Goal: Task Accomplishment & Management: Complete application form

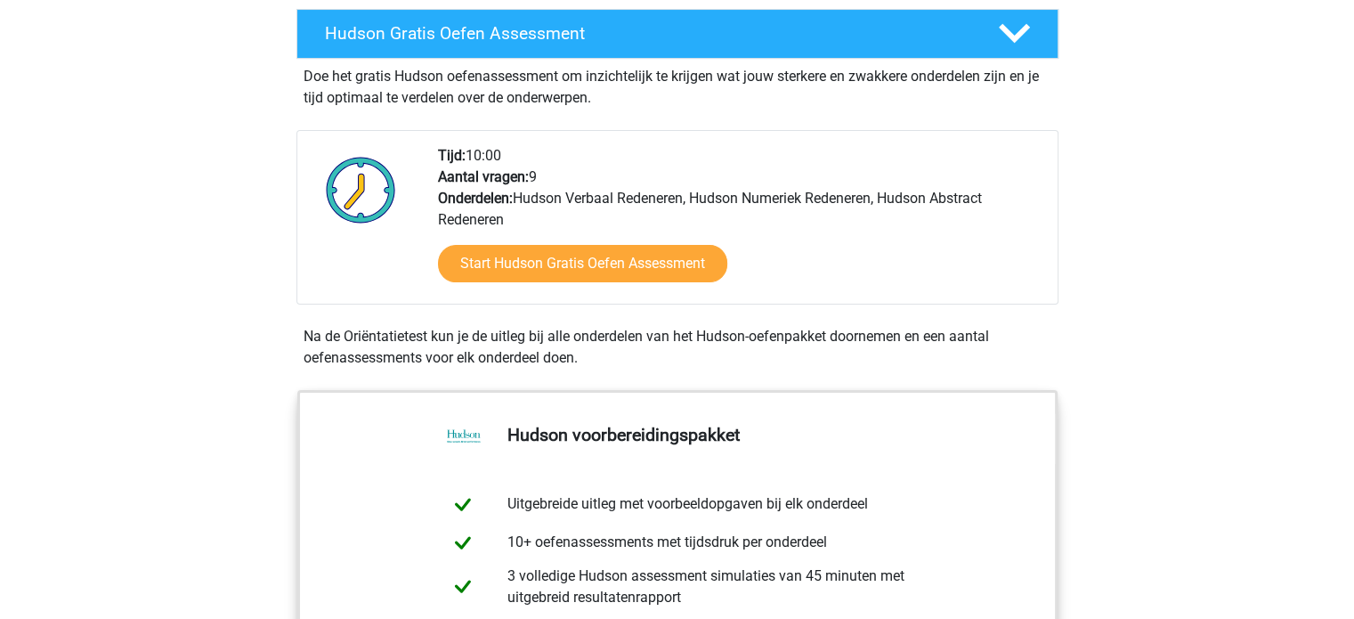
scroll to position [320, 0]
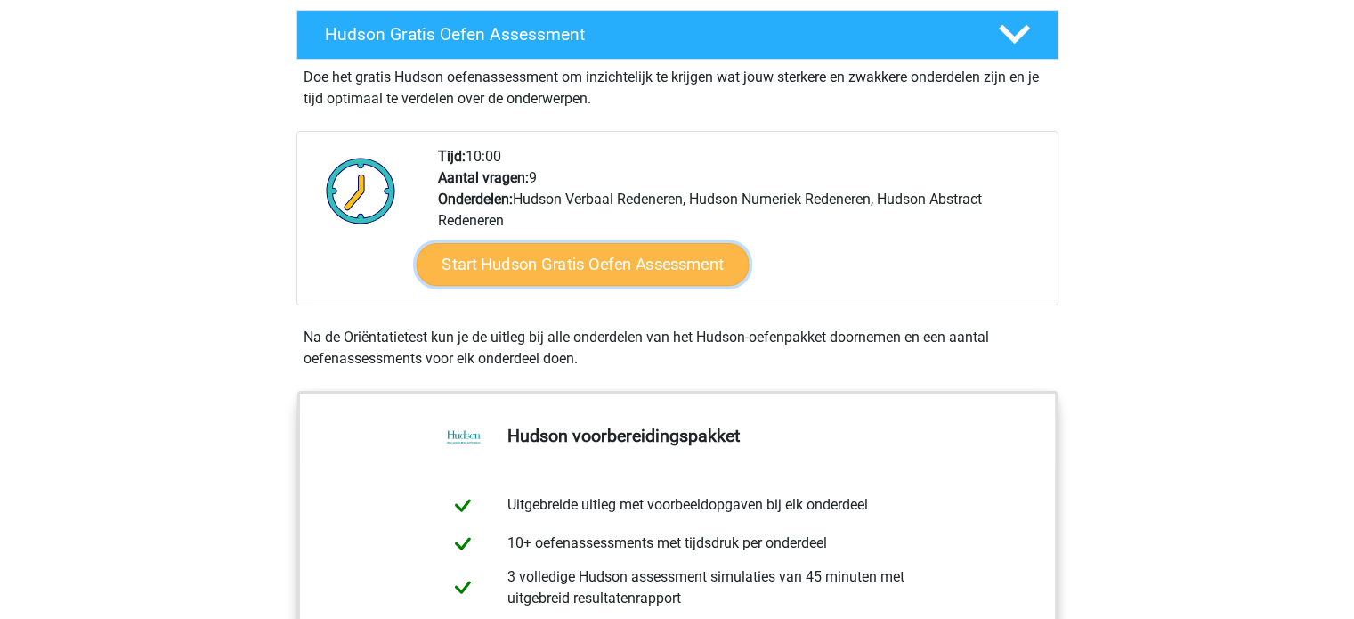
click at [579, 269] on link "Start Hudson Gratis Oefen Assessment" at bounding box center [582, 264] width 333 height 43
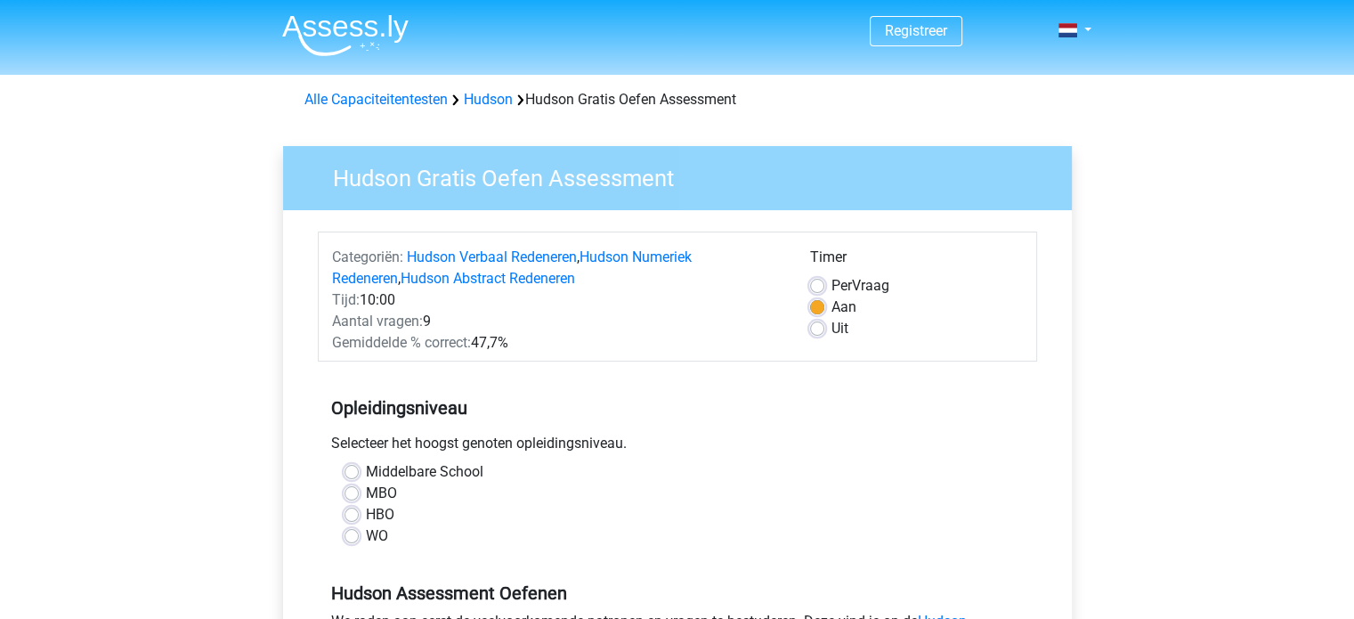
click at [366, 538] on label "WO" at bounding box center [377, 535] width 22 height 21
click at [348, 538] on input "WO" at bounding box center [351, 534] width 14 height 18
radio input "true"
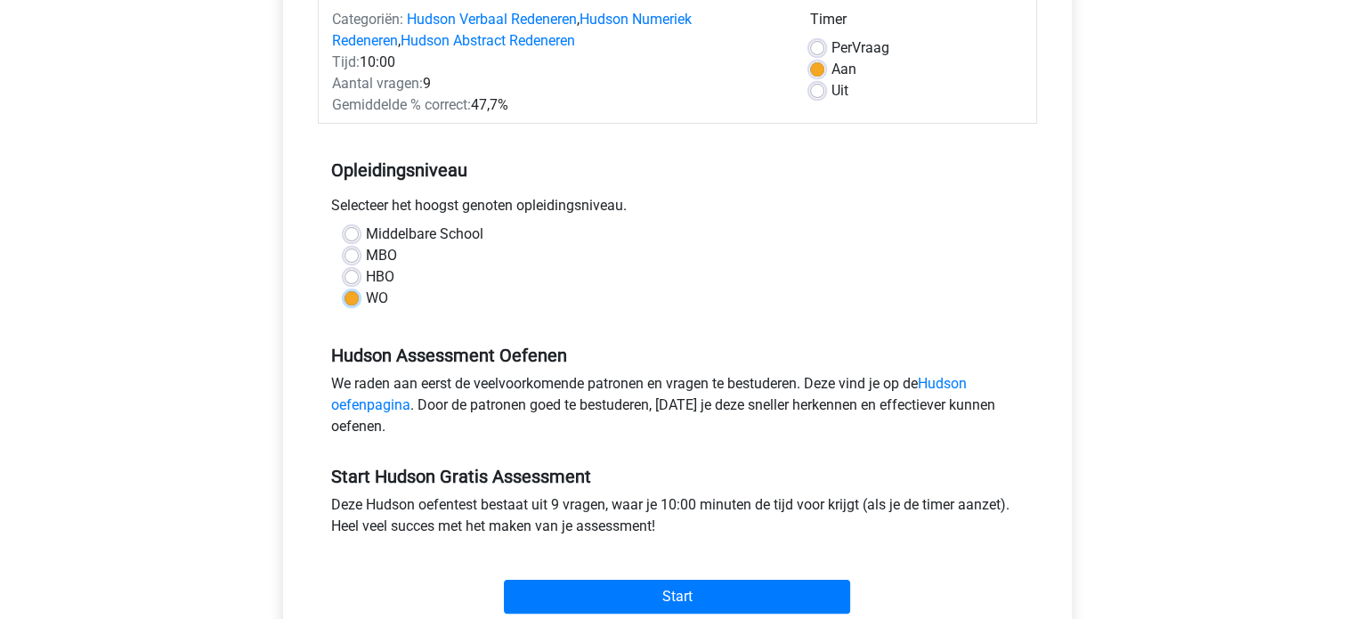
scroll to position [406, 0]
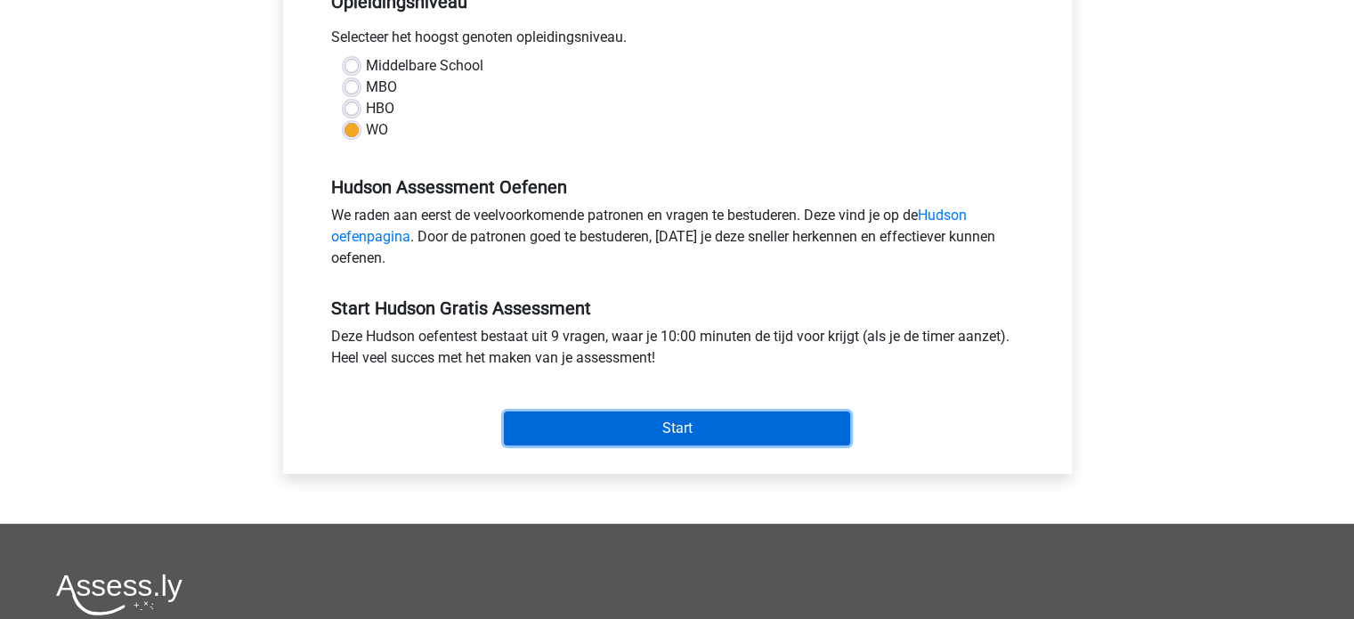
click at [665, 425] on input "Start" at bounding box center [677, 428] width 346 height 34
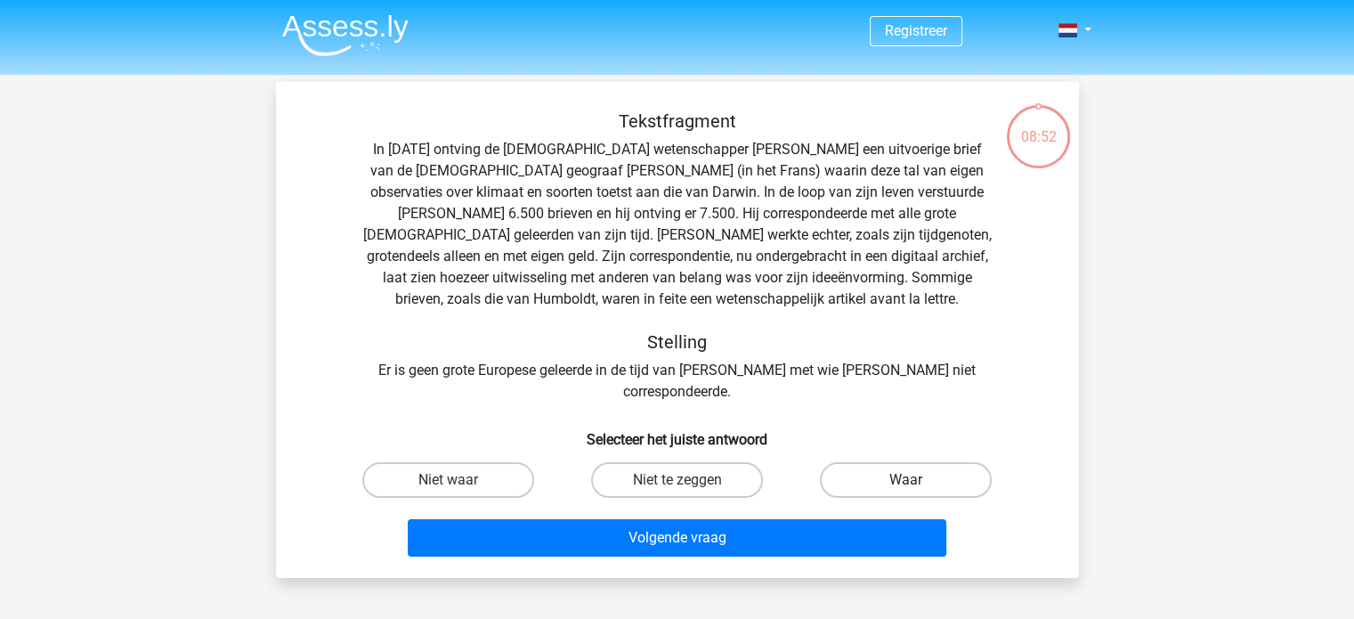
click at [898, 462] on label "Waar" at bounding box center [906, 480] width 172 height 36
click at [906, 480] on input "Waar" at bounding box center [912, 486] width 12 height 12
radio input "true"
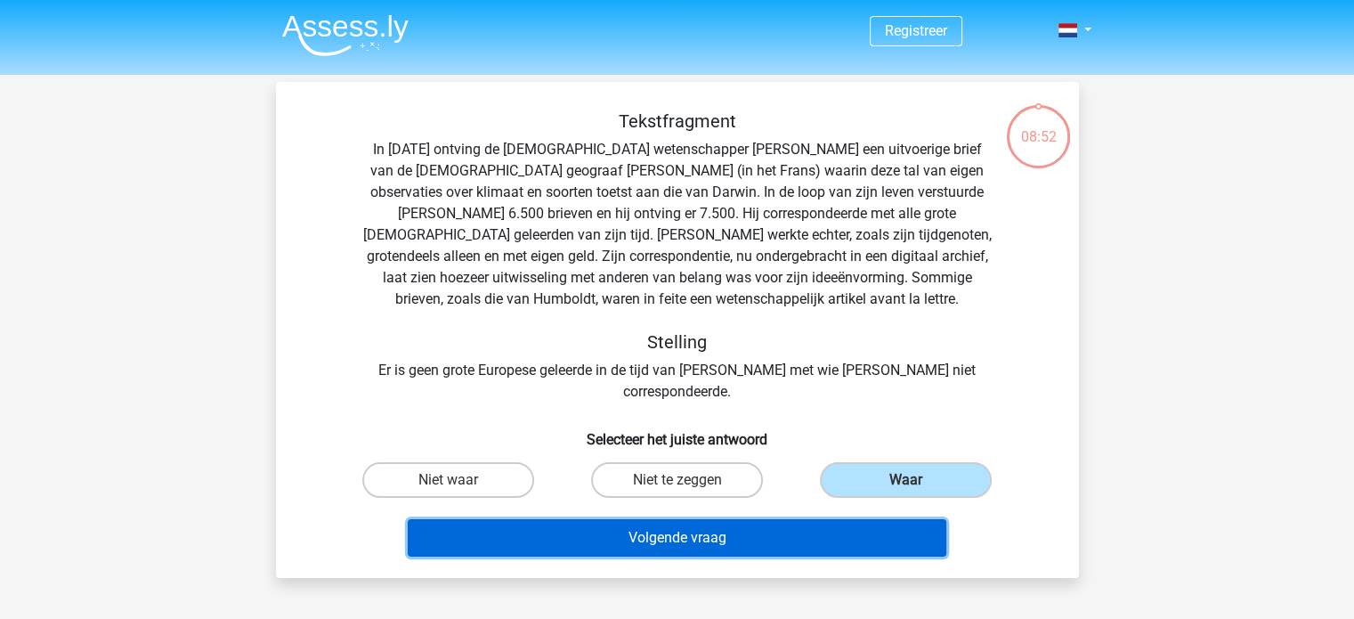
click at [751, 519] on button "Volgende vraag" at bounding box center [677, 537] width 539 height 37
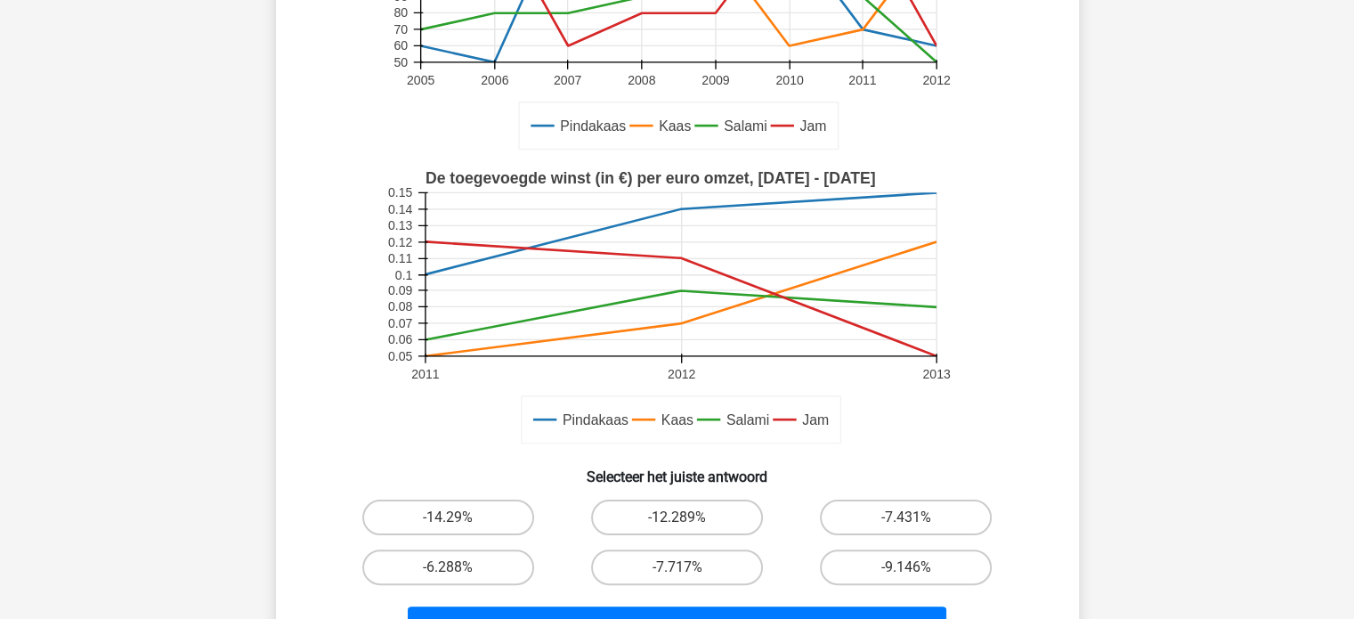
scroll to position [360, 0]
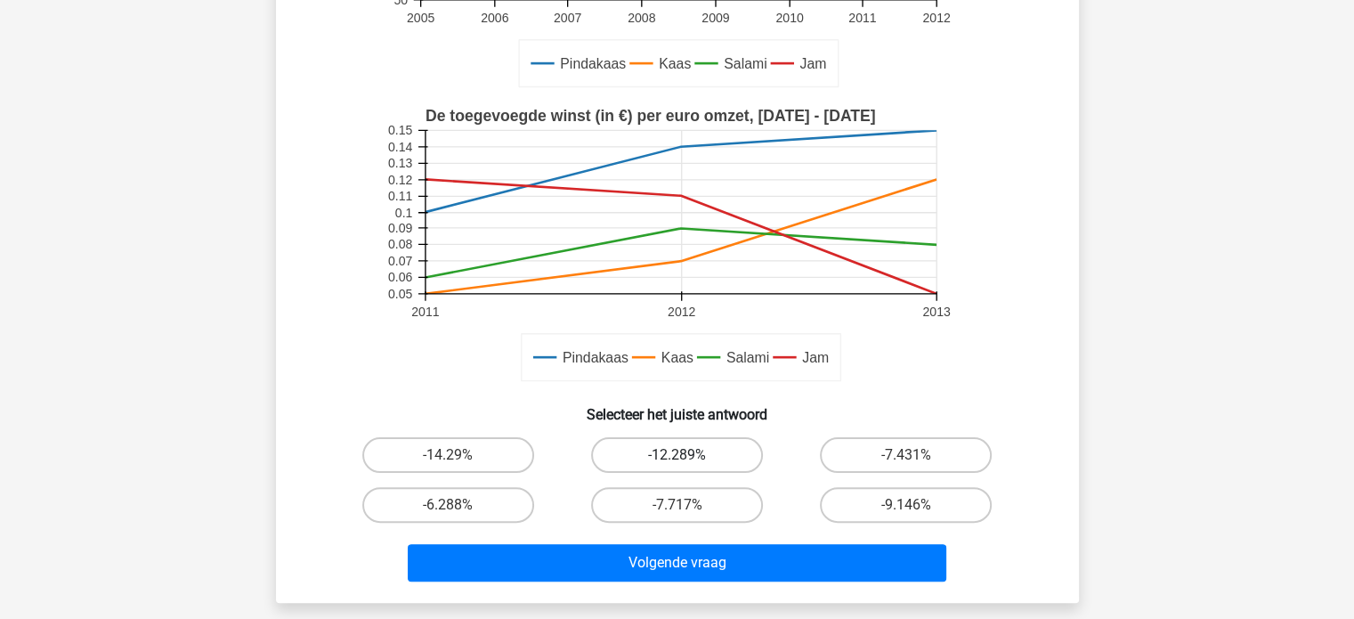
click at [664, 450] on label "-12.289%" at bounding box center [677, 455] width 172 height 36
click at [677, 455] on input "-12.289%" at bounding box center [683, 461] width 12 height 12
radio input "true"
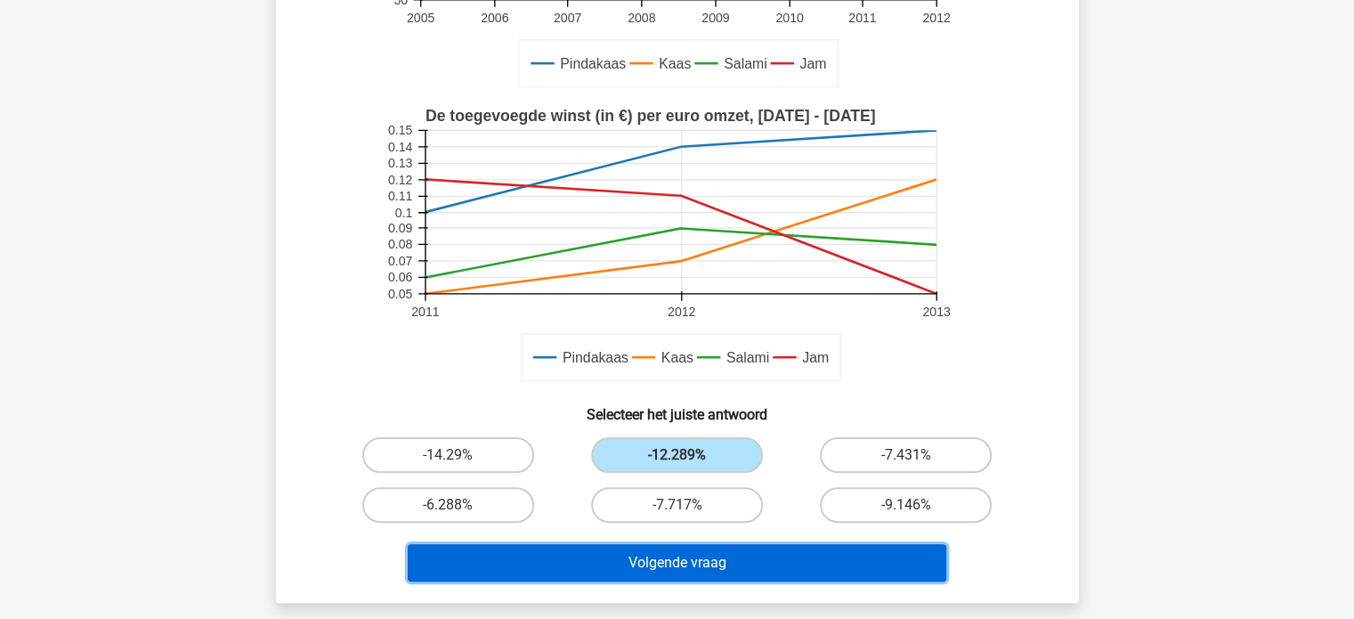
click at [662, 555] on button "Volgende vraag" at bounding box center [677, 562] width 539 height 37
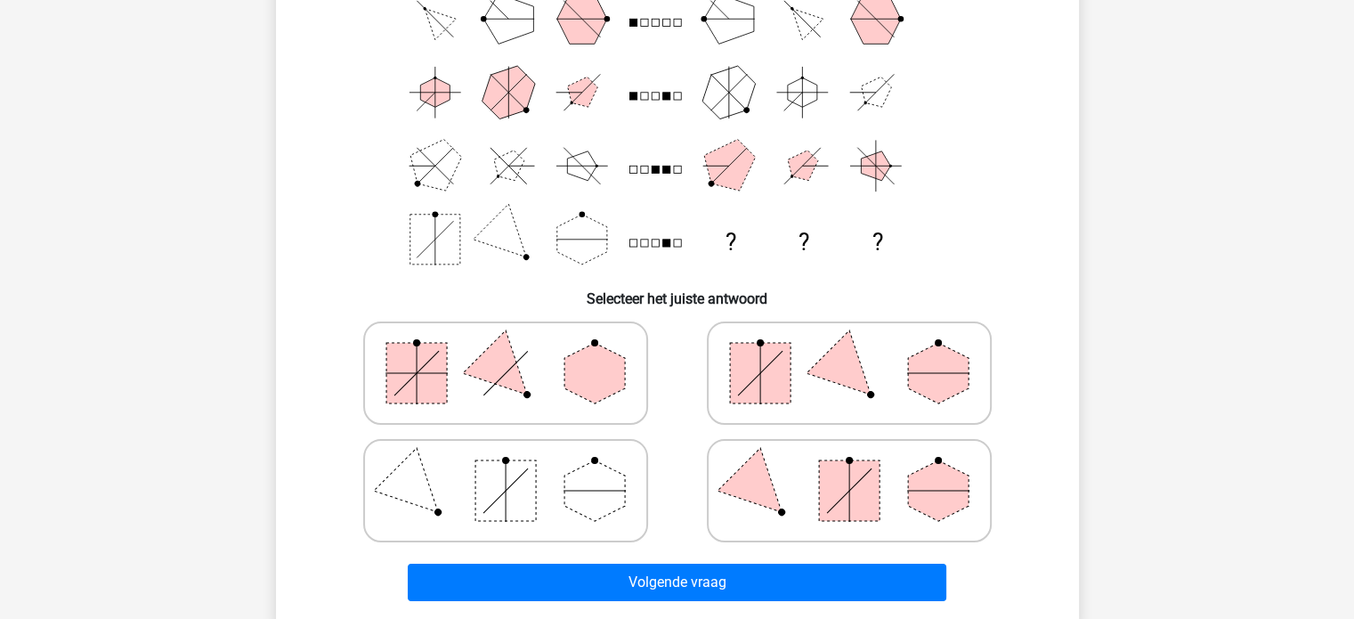
scroll to position [206, 0]
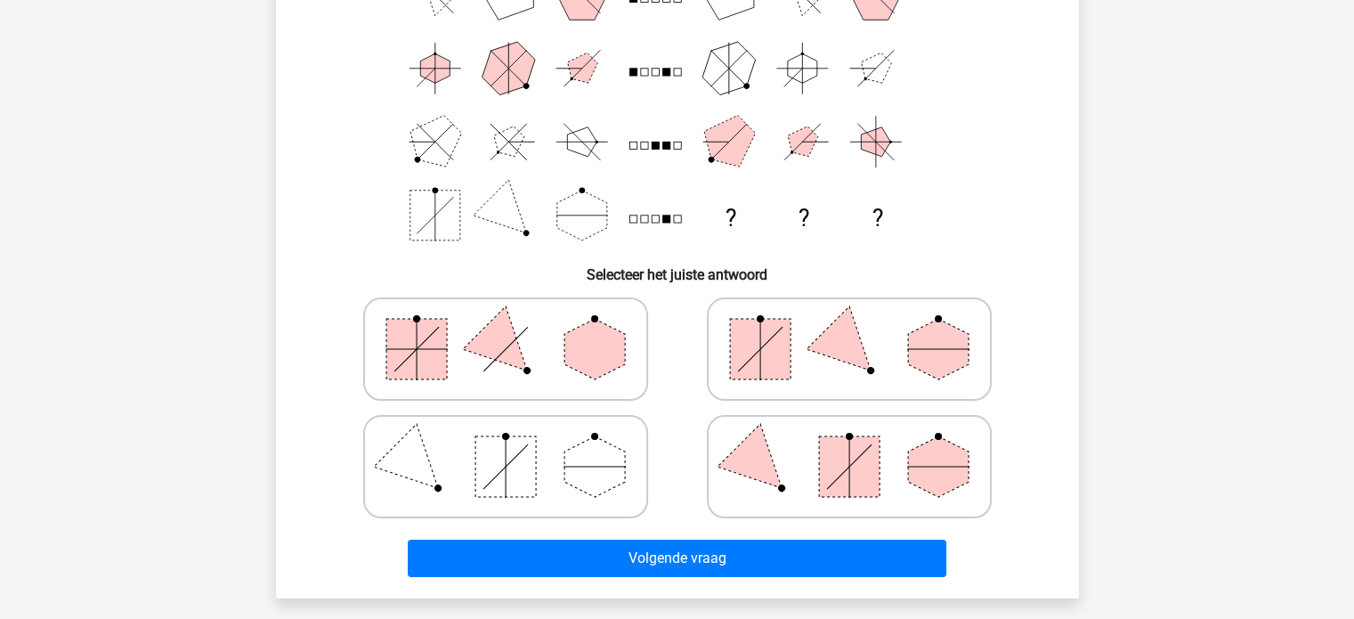
click at [774, 344] on rect at bounding box center [760, 349] width 61 height 61
click at [849, 327] on input "radio" at bounding box center [855, 321] width 12 height 12
radio input "true"
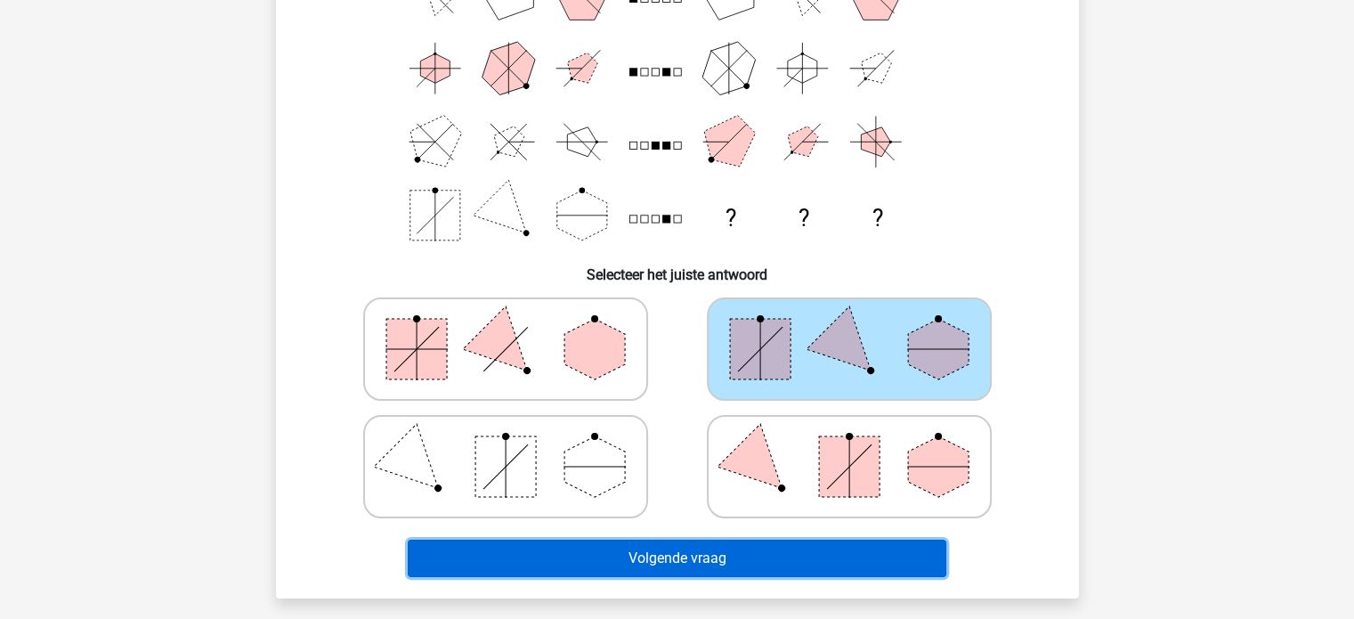
click at [784, 553] on button "Volgende vraag" at bounding box center [677, 557] width 539 height 37
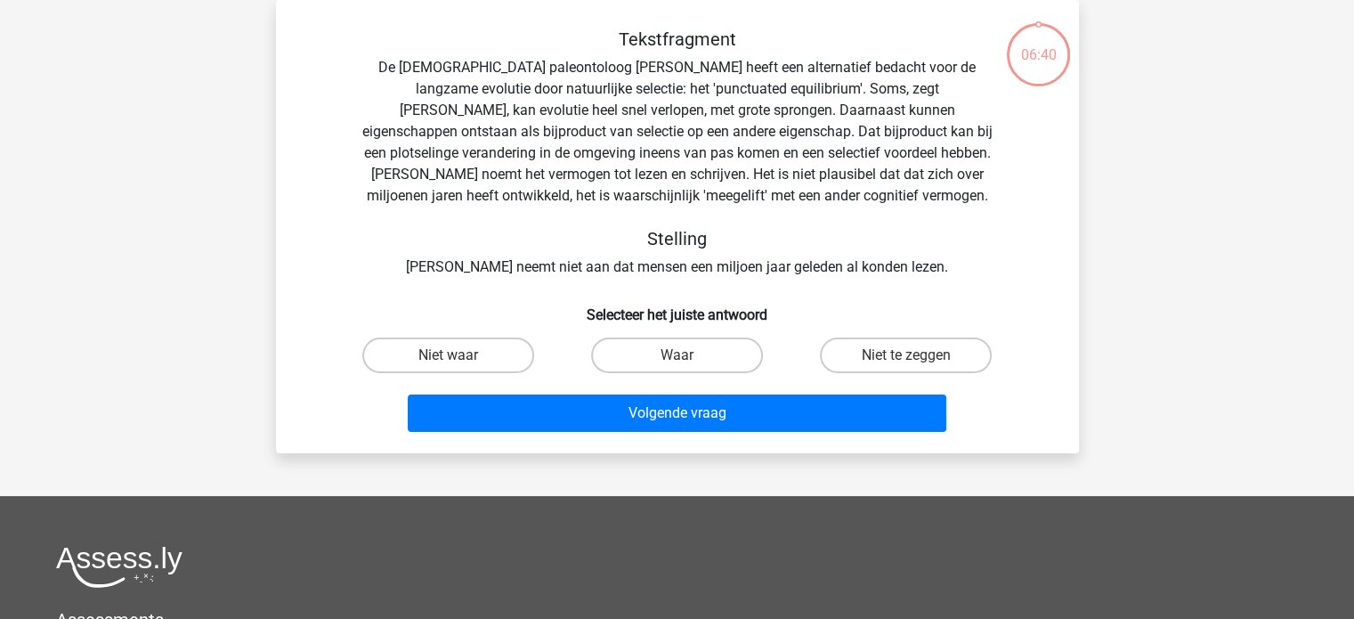
scroll to position [38, 0]
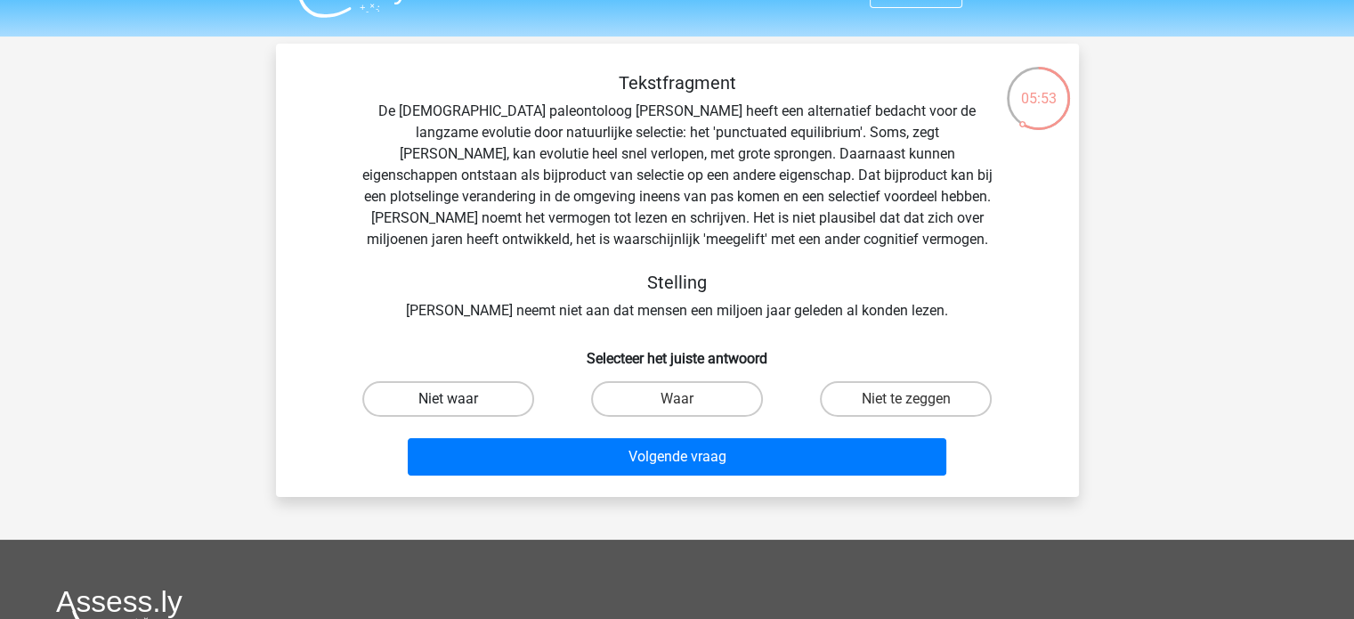
click at [450, 385] on label "Niet waar" at bounding box center [448, 399] width 172 height 36
click at [450, 399] on input "Niet waar" at bounding box center [454, 405] width 12 height 12
radio input "true"
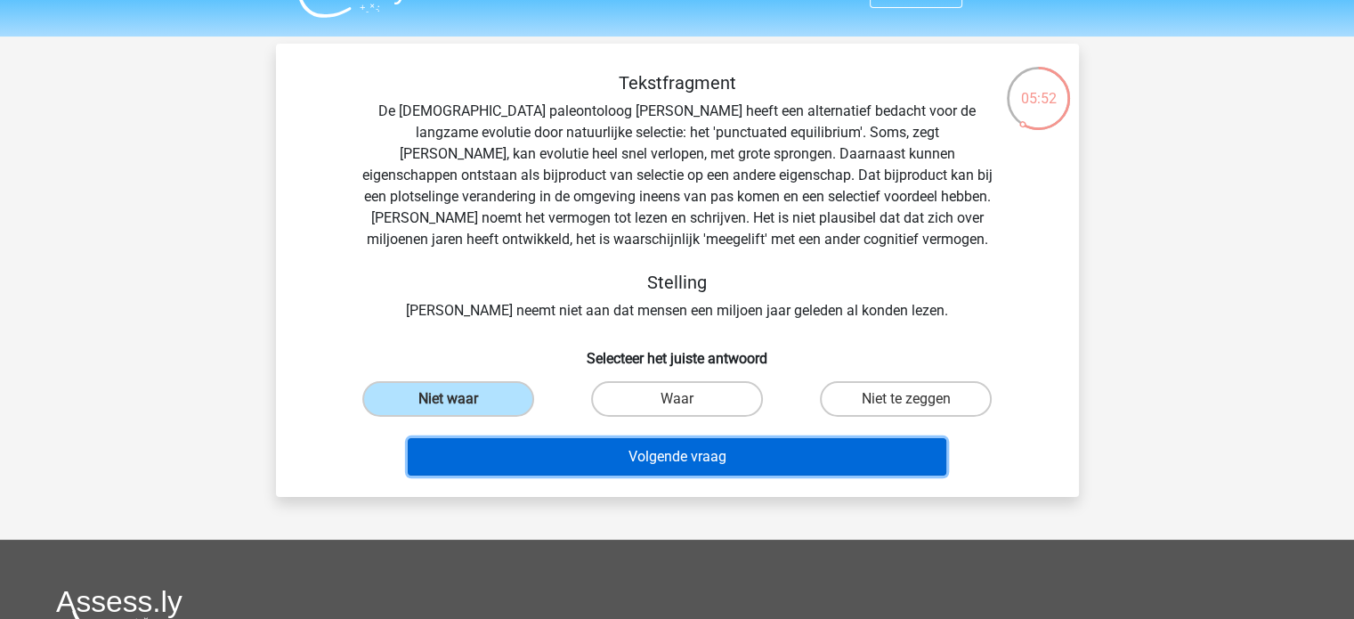
click at [666, 460] on button "Volgende vraag" at bounding box center [677, 456] width 539 height 37
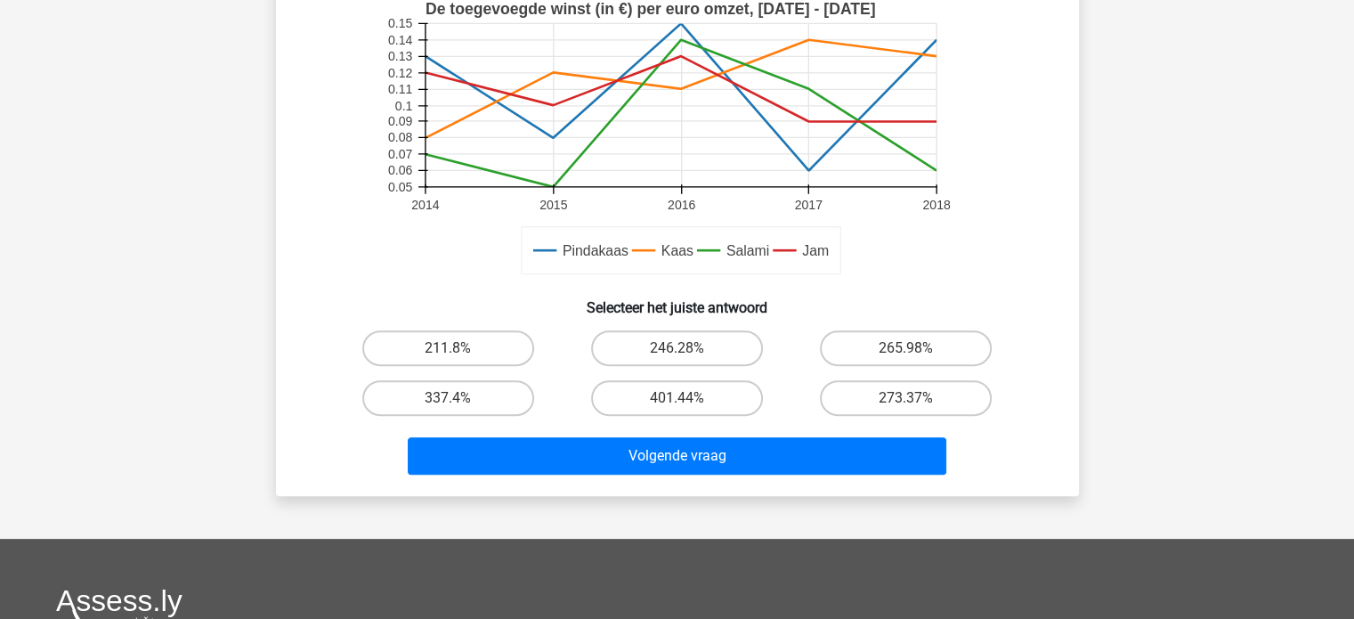
scroll to position [523, 0]
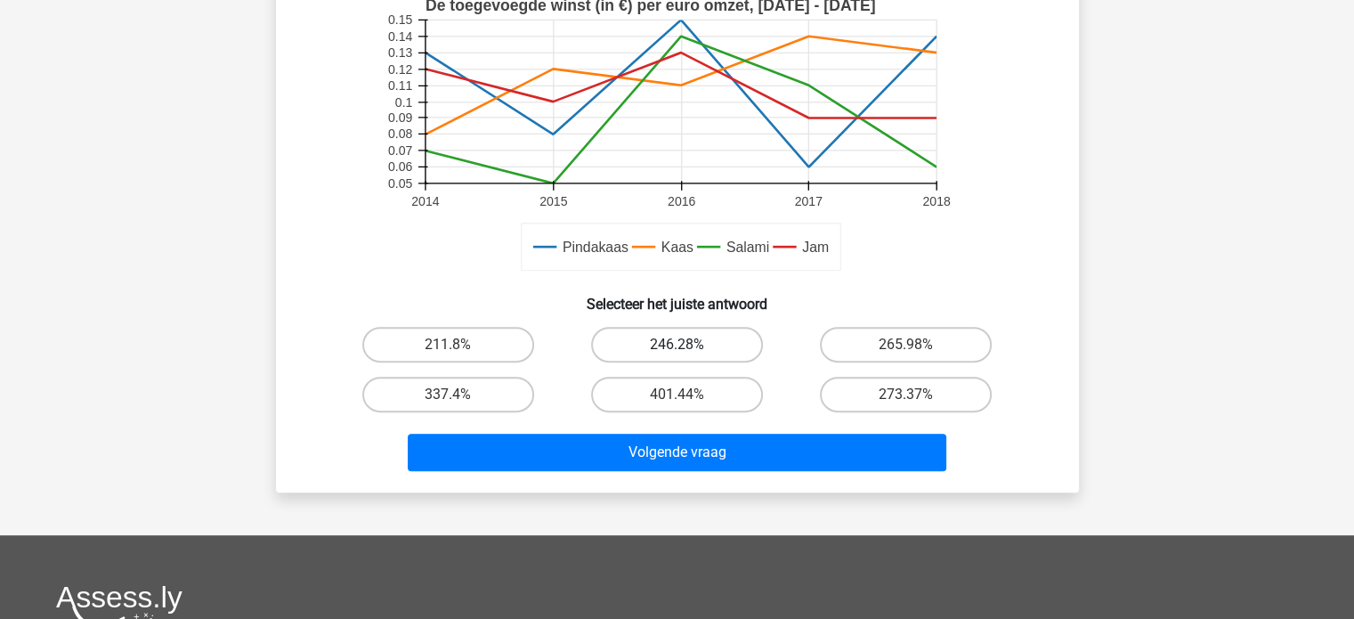
click at [669, 338] on label "246.28%" at bounding box center [677, 345] width 172 height 36
click at [677, 344] on input "246.28%" at bounding box center [683, 350] width 12 height 12
radio input "true"
click at [669, 338] on label "246.28%" at bounding box center [677, 345] width 172 height 36
click at [677, 344] on input "246.28%" at bounding box center [683, 350] width 12 height 12
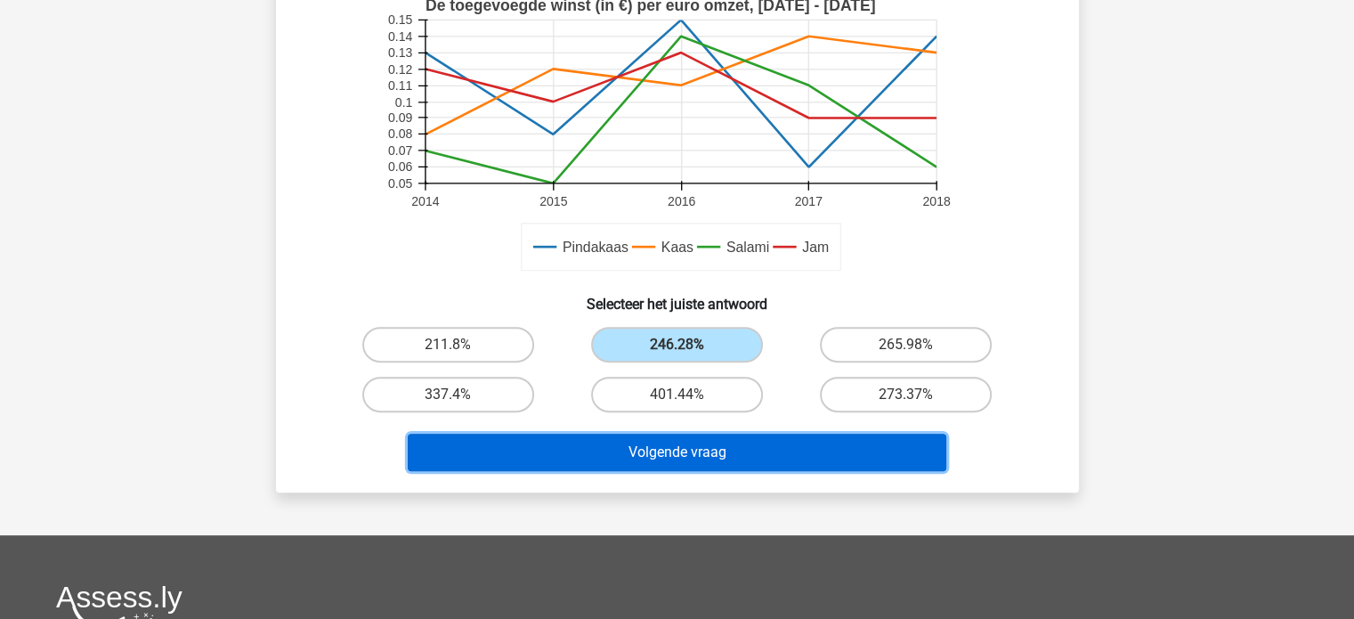
click at [716, 451] on button "Volgende vraag" at bounding box center [677, 451] width 539 height 37
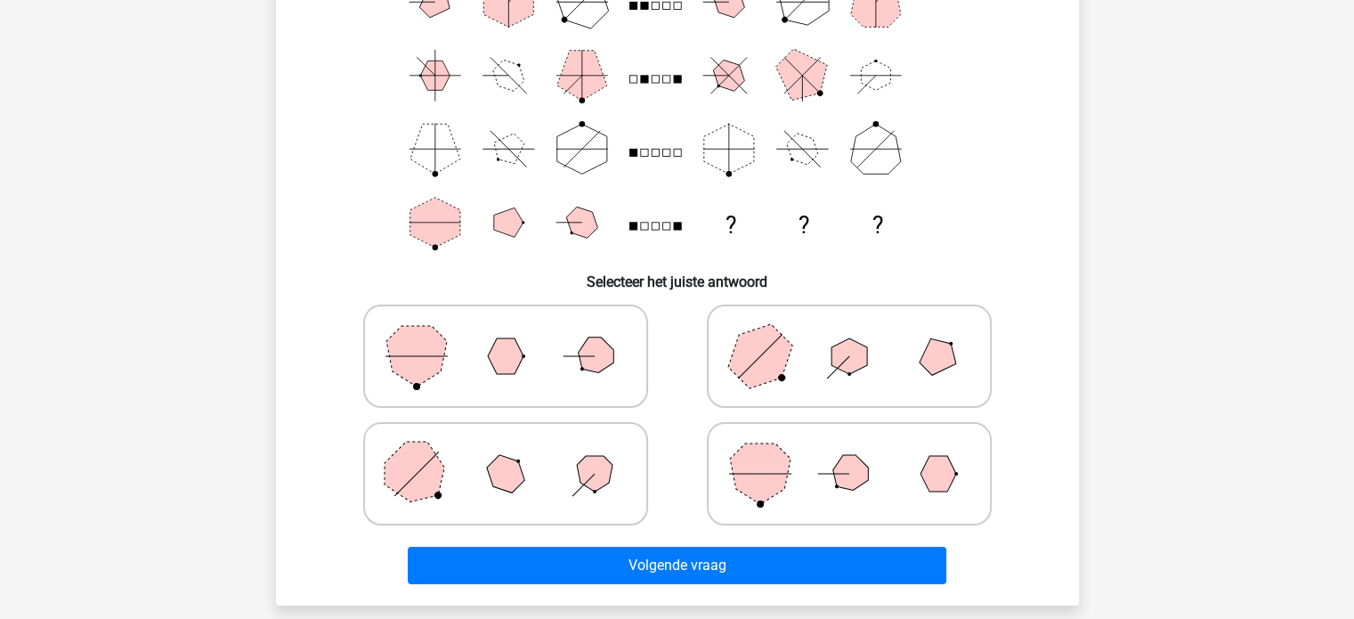
scroll to position [199, 0]
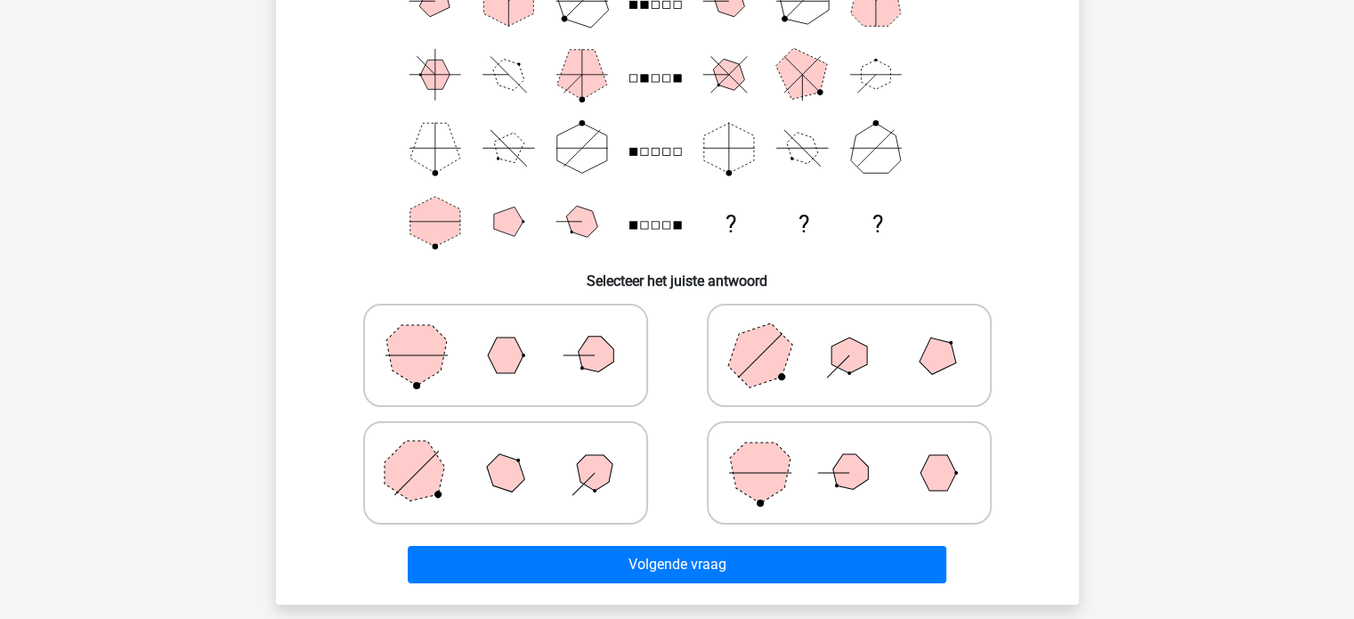
click at [822, 363] on icon at bounding box center [849, 355] width 267 height 89
click at [849, 333] on input "radio" at bounding box center [855, 327] width 12 height 12
radio input "true"
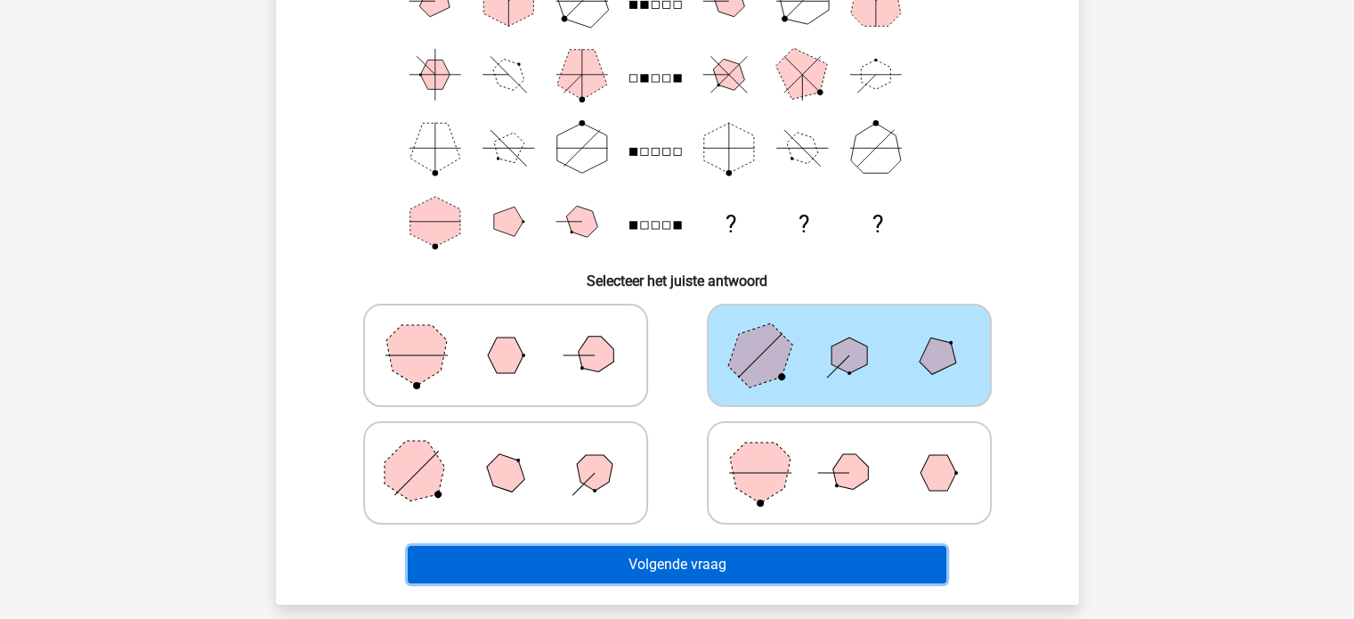
click at [745, 565] on button "Volgende vraag" at bounding box center [677, 564] width 539 height 37
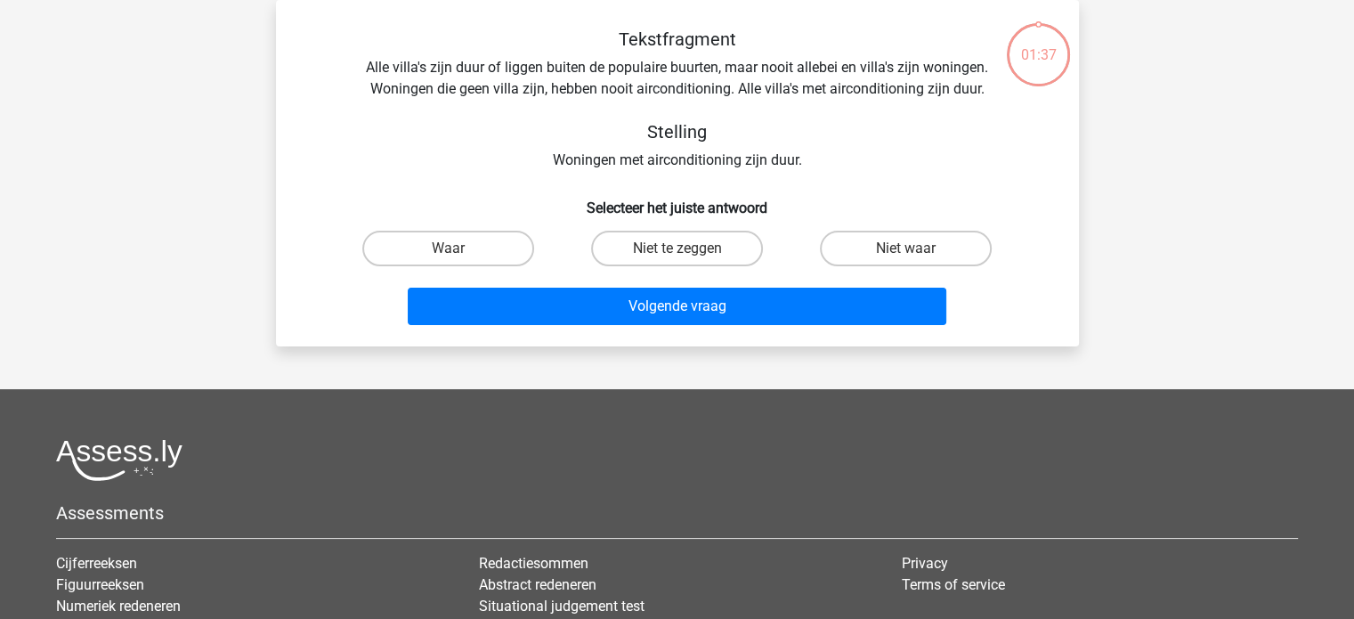
scroll to position [0, 0]
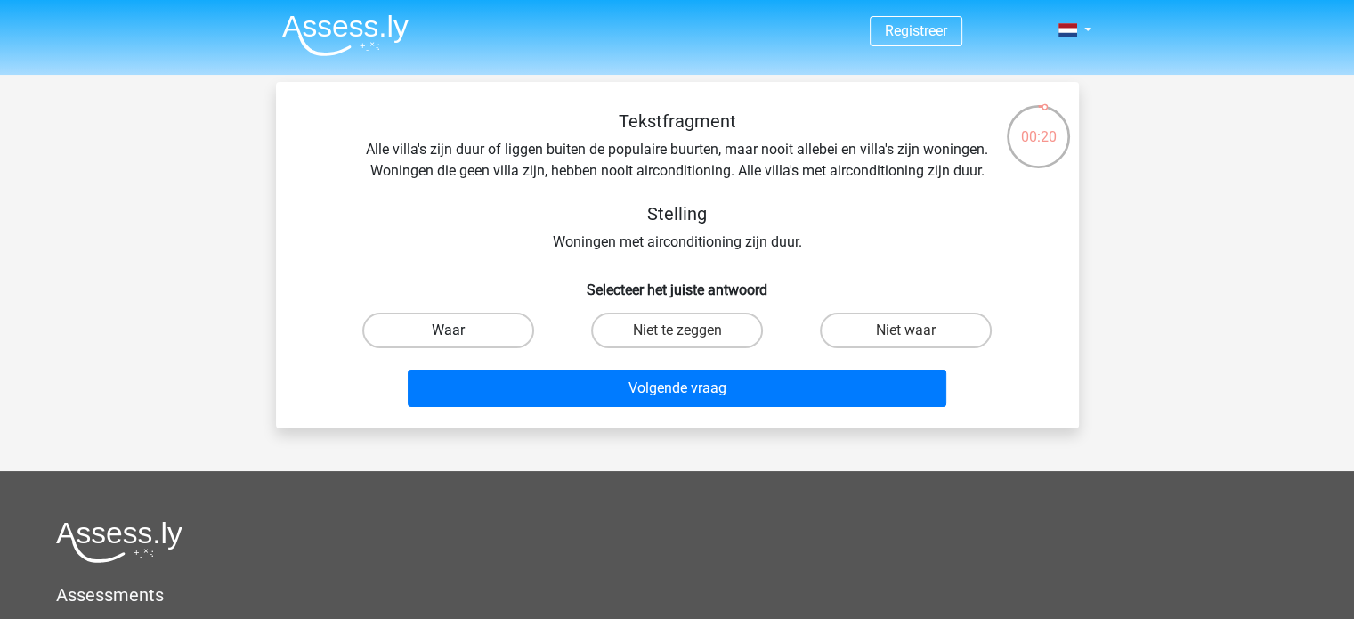
click at [474, 312] on label "Waar" at bounding box center [448, 330] width 172 height 36
click at [459, 330] on input "Waar" at bounding box center [454, 336] width 12 height 12
radio input "true"
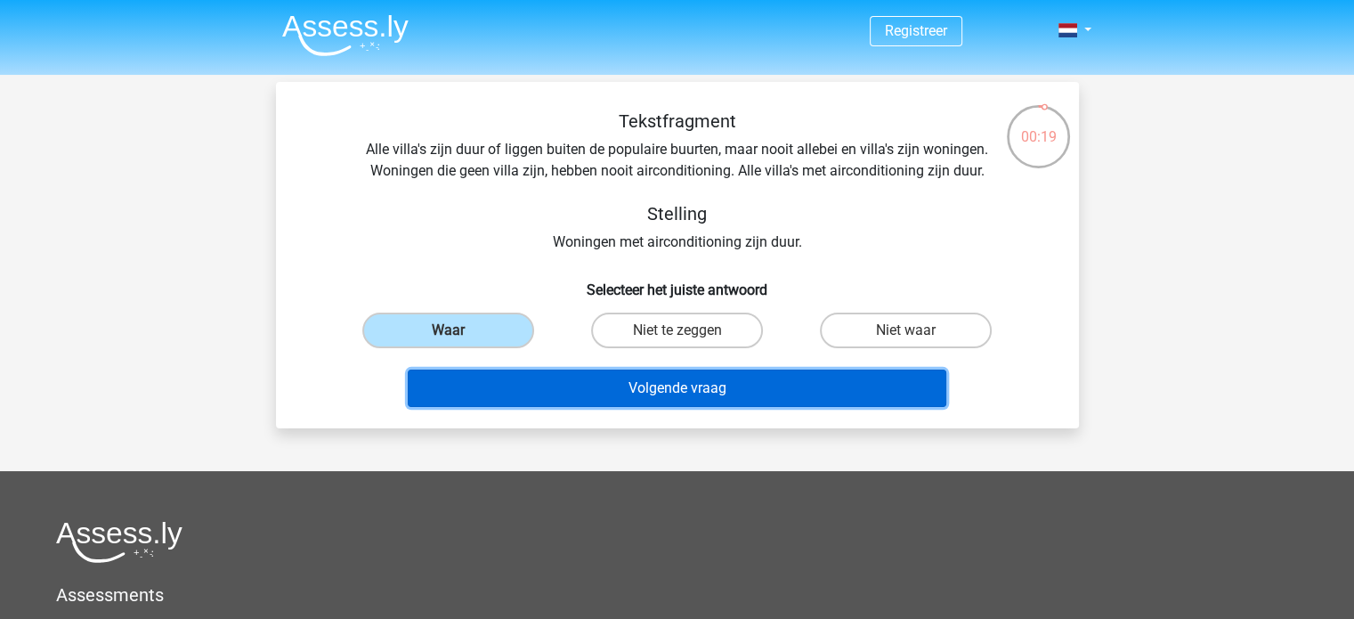
click at [698, 393] on button "Volgende vraag" at bounding box center [677, 387] width 539 height 37
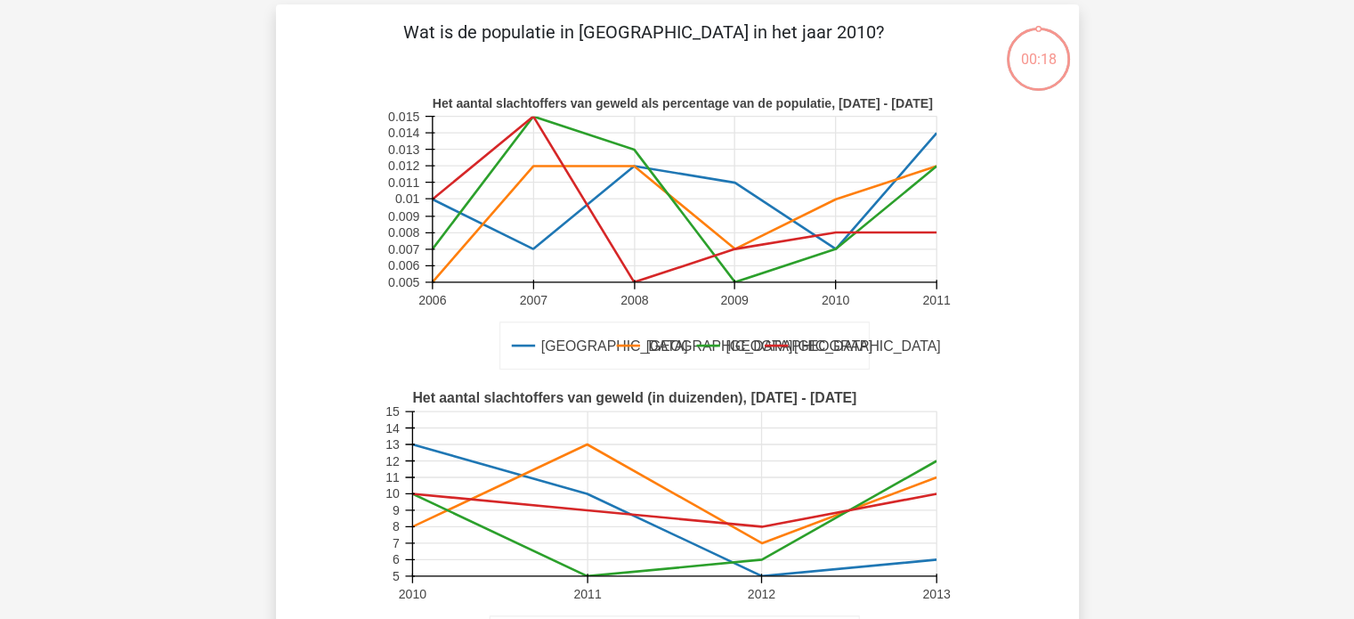
scroll to position [82, 0]
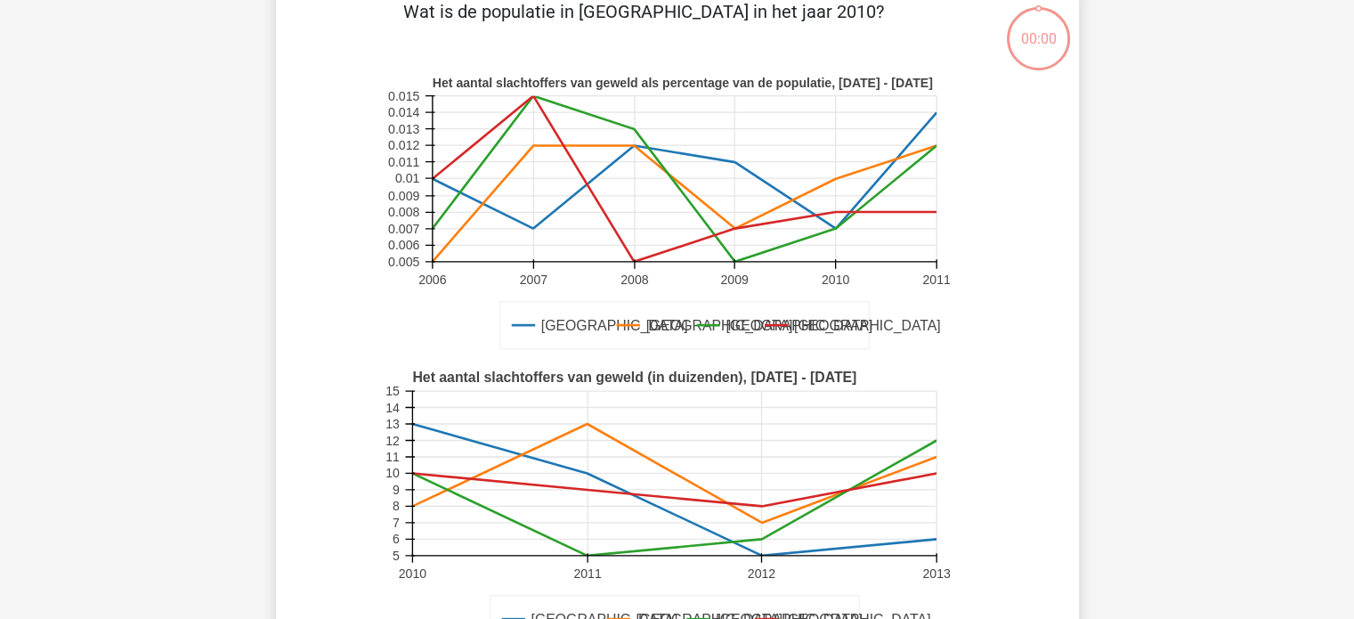
scroll to position [100, 0]
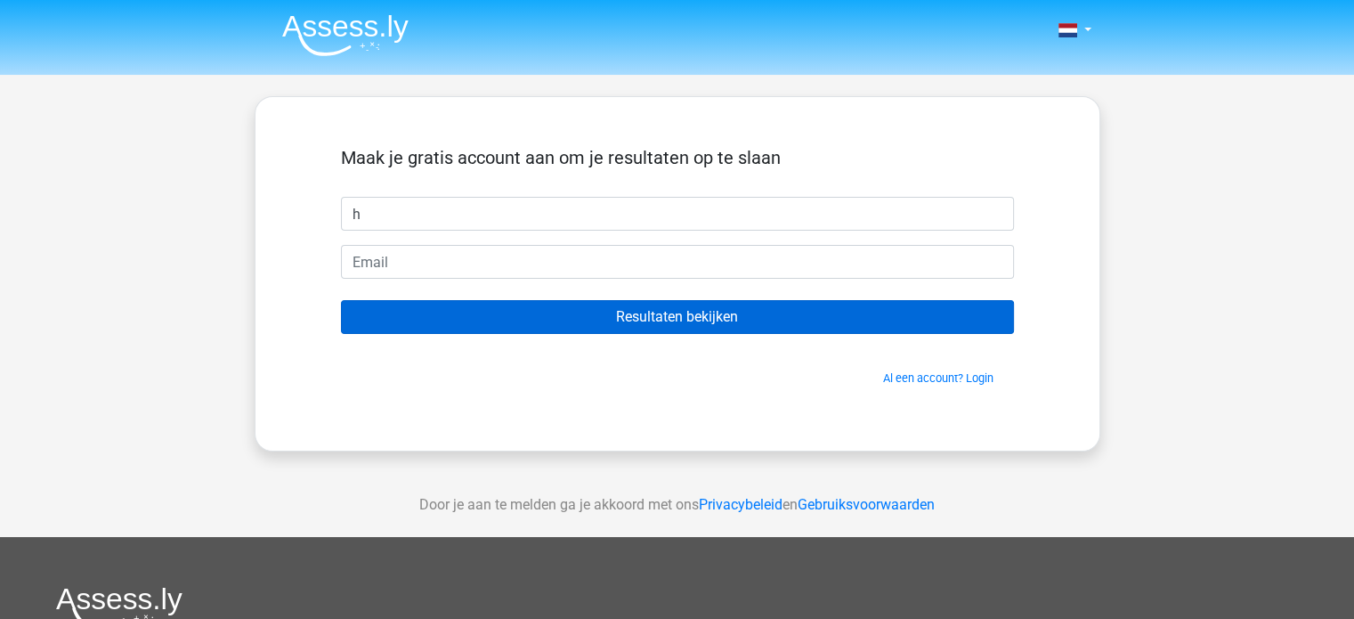
type input "h"
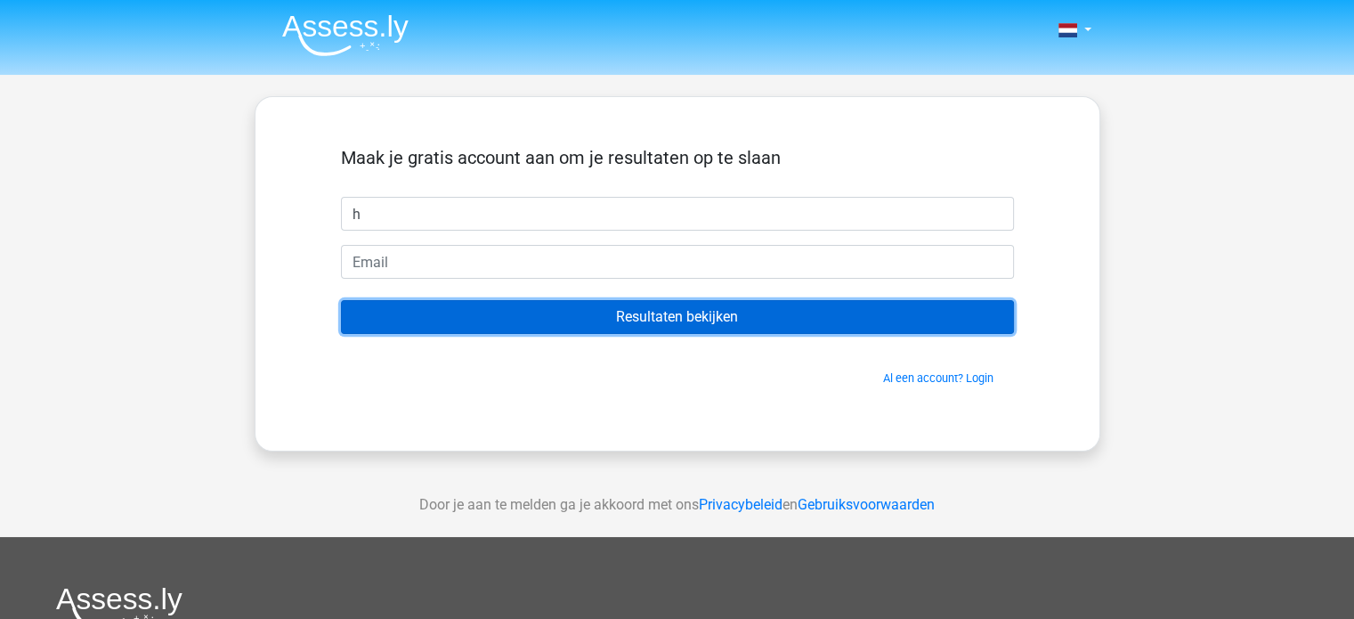
click at [669, 320] on input "Resultaten bekijken" at bounding box center [677, 317] width 673 height 34
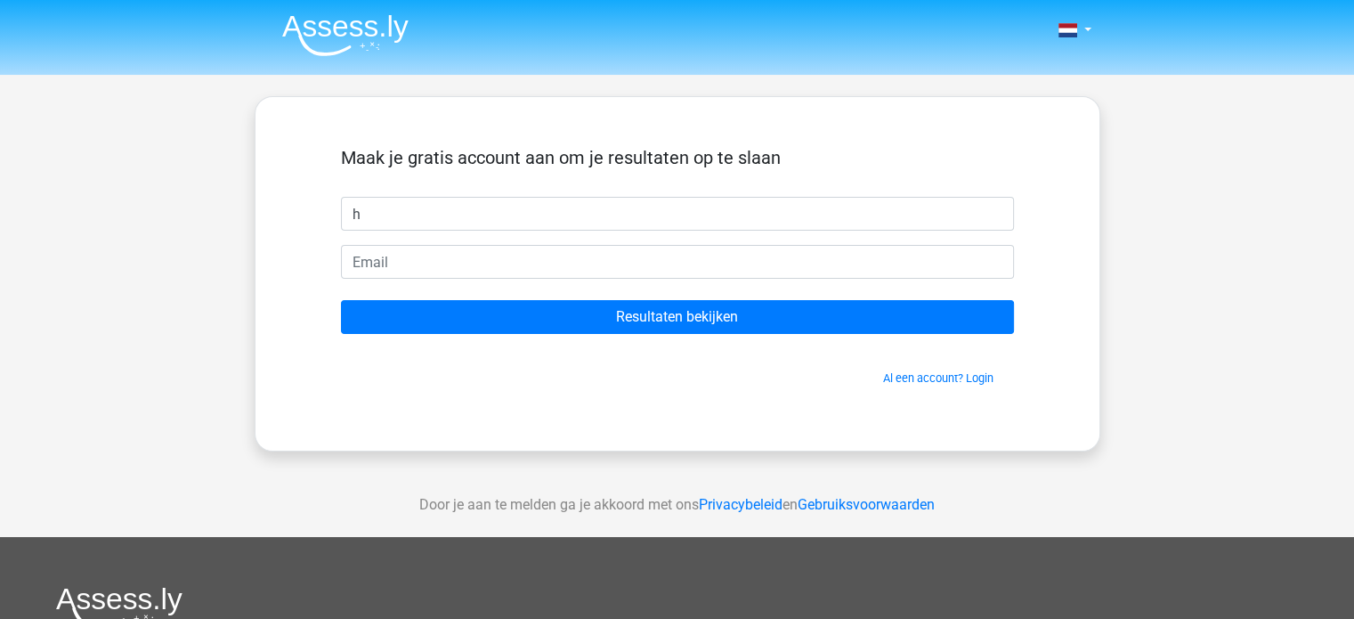
click at [228, 255] on div "Nederlands English h" at bounding box center [677, 503] width 1354 height 1007
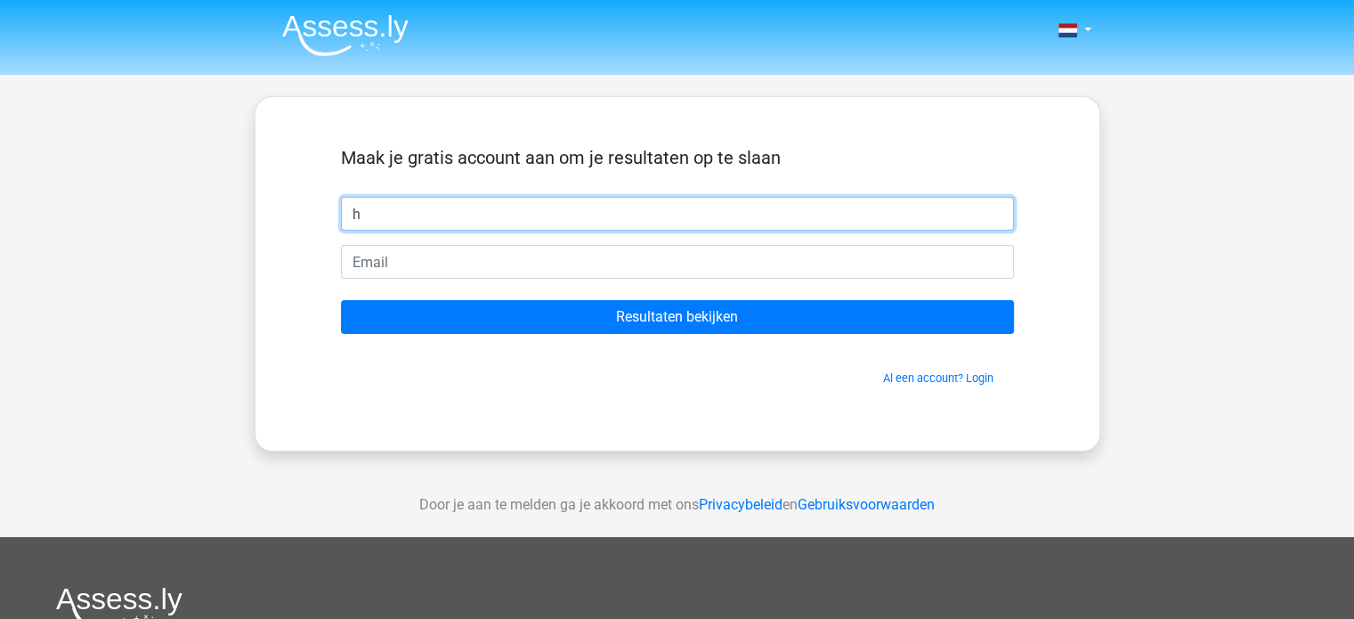
click at [420, 206] on input "h" at bounding box center [677, 214] width 673 height 34
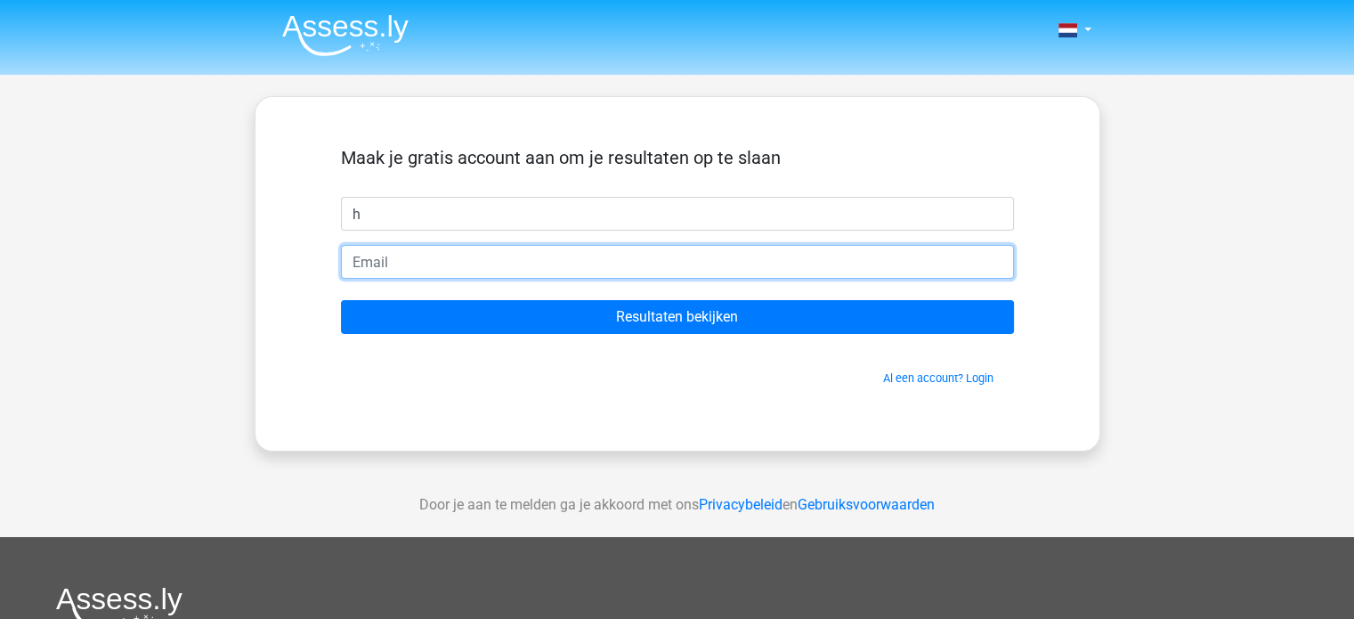
click at [393, 262] on input "email" at bounding box center [677, 262] width 673 height 34
type input "[EMAIL_ADDRESS][DOMAIN_NAME]"
click at [341, 300] on input "Resultaten bekijken" at bounding box center [677, 317] width 673 height 34
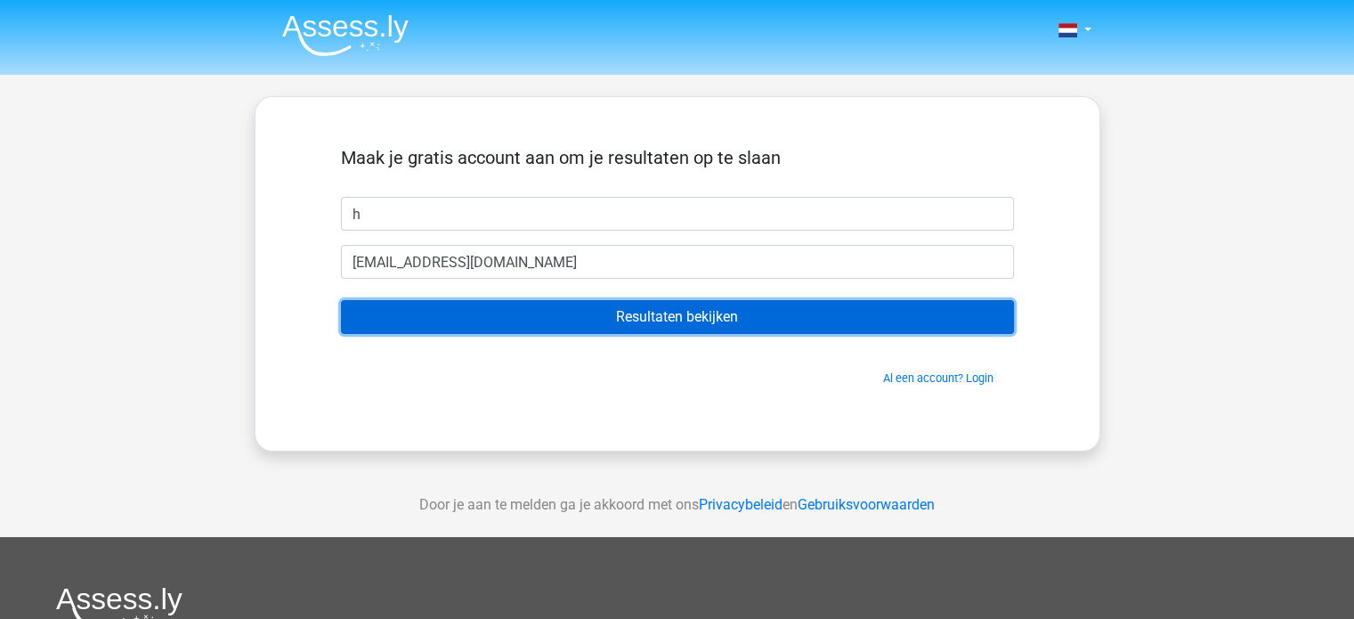
click at [659, 317] on input "Resultaten bekijken" at bounding box center [677, 317] width 673 height 34
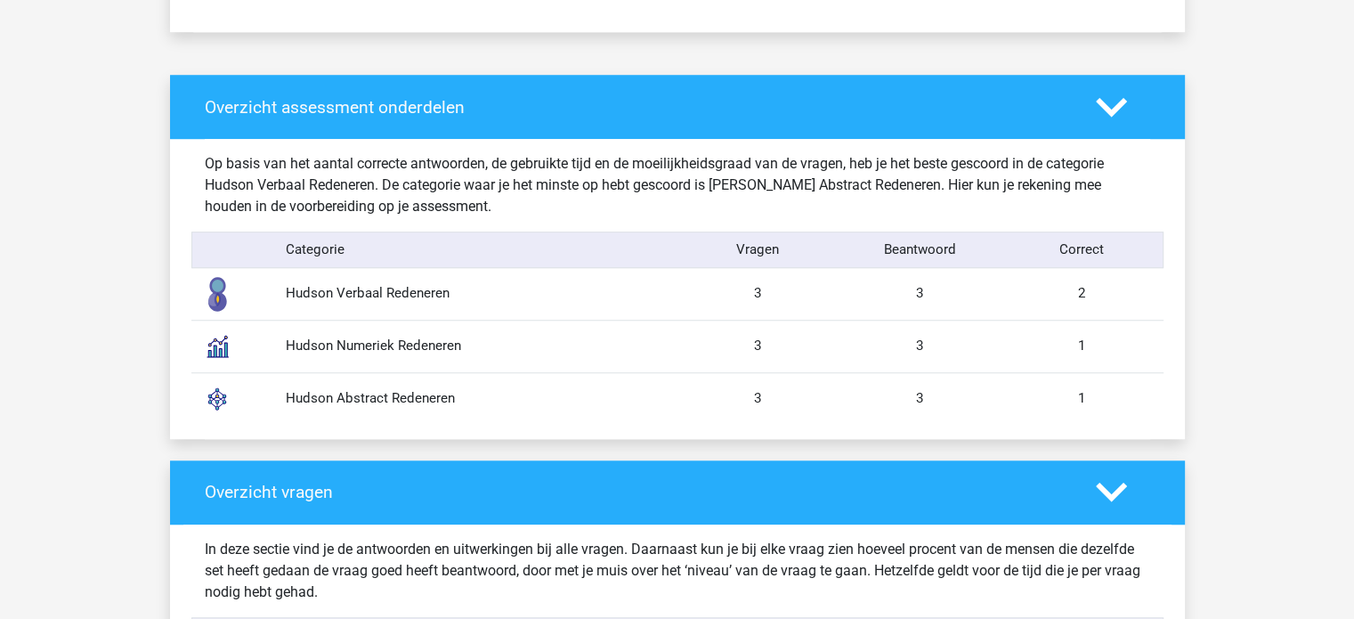
scroll to position [1303, 0]
